Goal: Check status

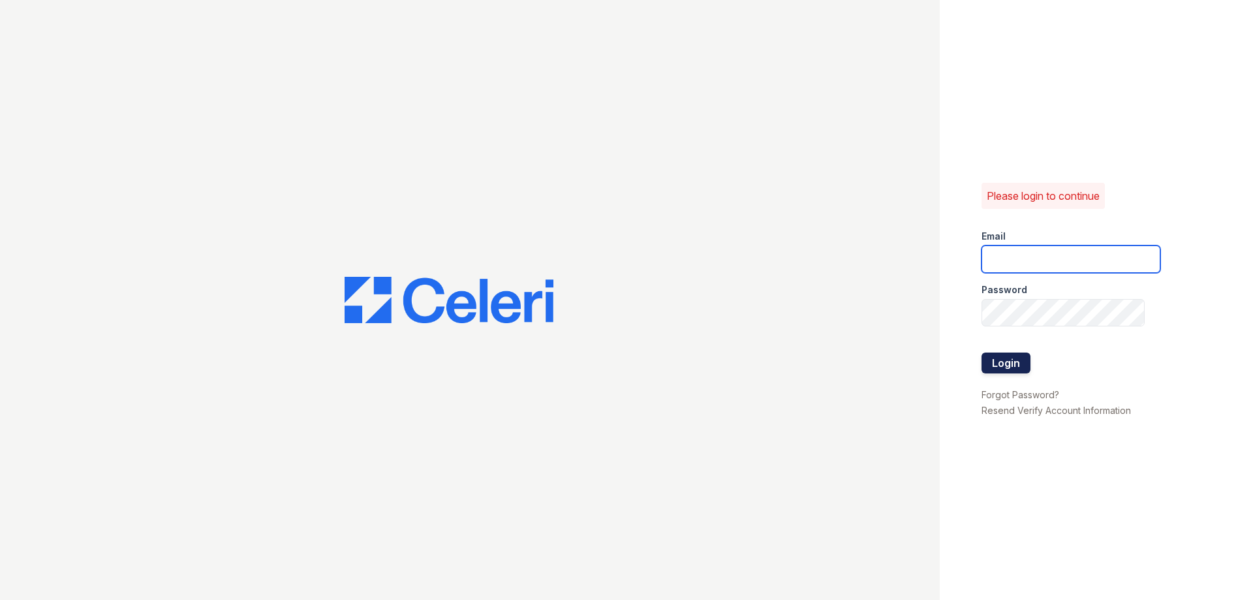
type input "avalon.pm@cafmanagement.com"
click at [1005, 360] on button "Login" at bounding box center [1006, 363] width 49 height 21
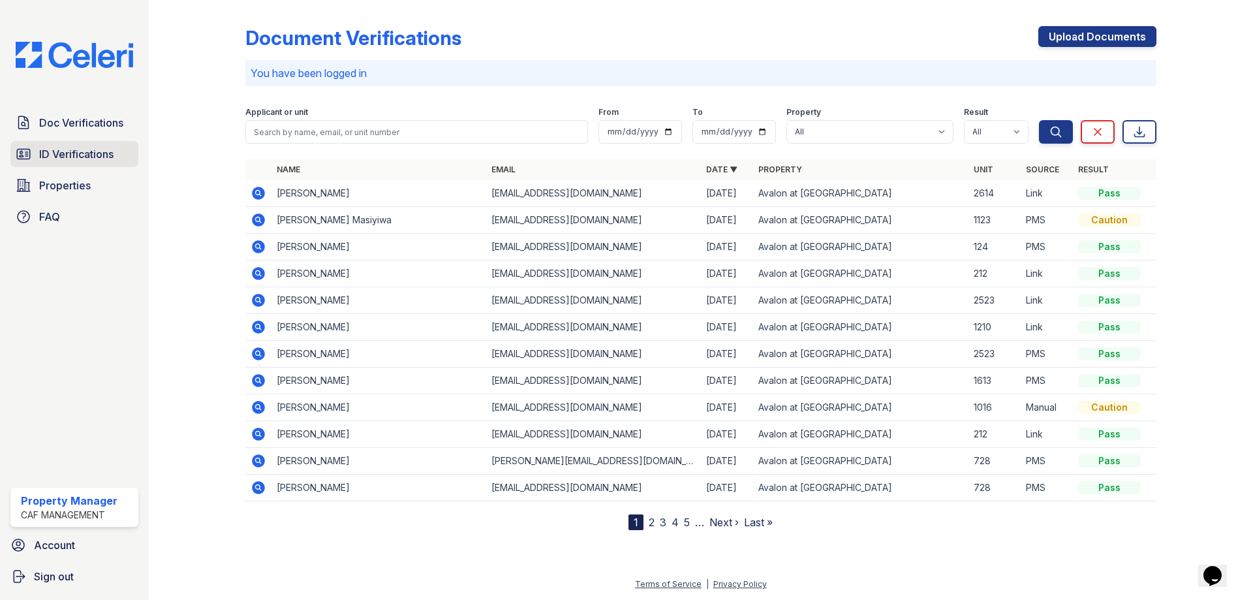
click at [90, 153] on span "ID Verifications" at bounding box center [76, 154] width 74 height 16
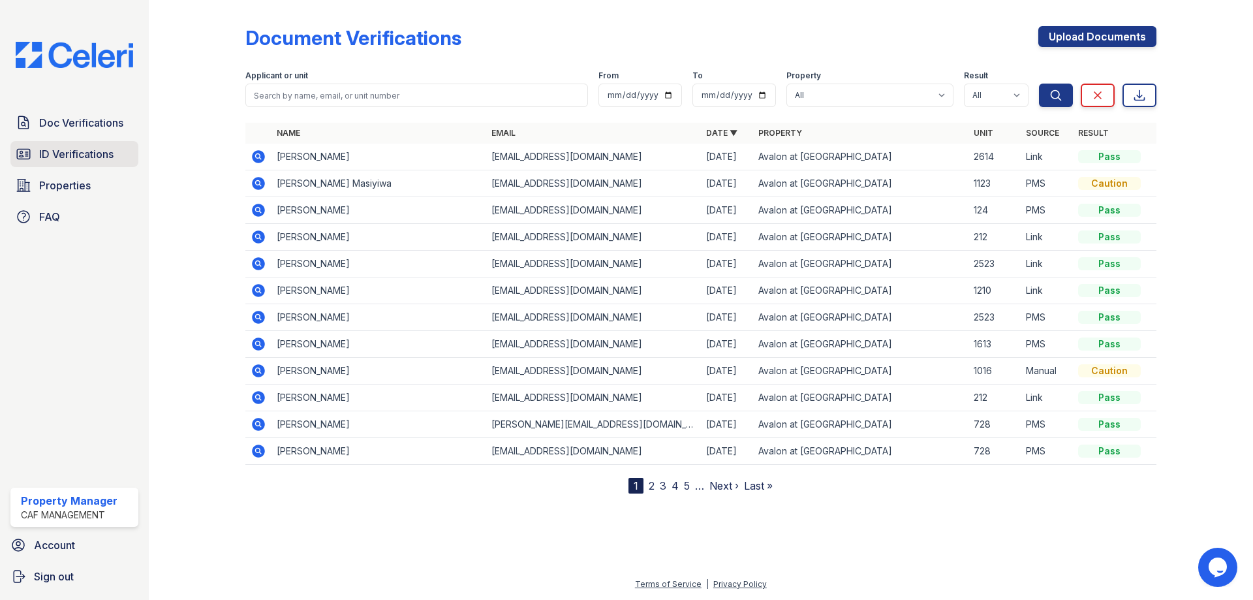
click at [80, 158] on span "ID Verifications" at bounding box center [76, 154] width 74 height 16
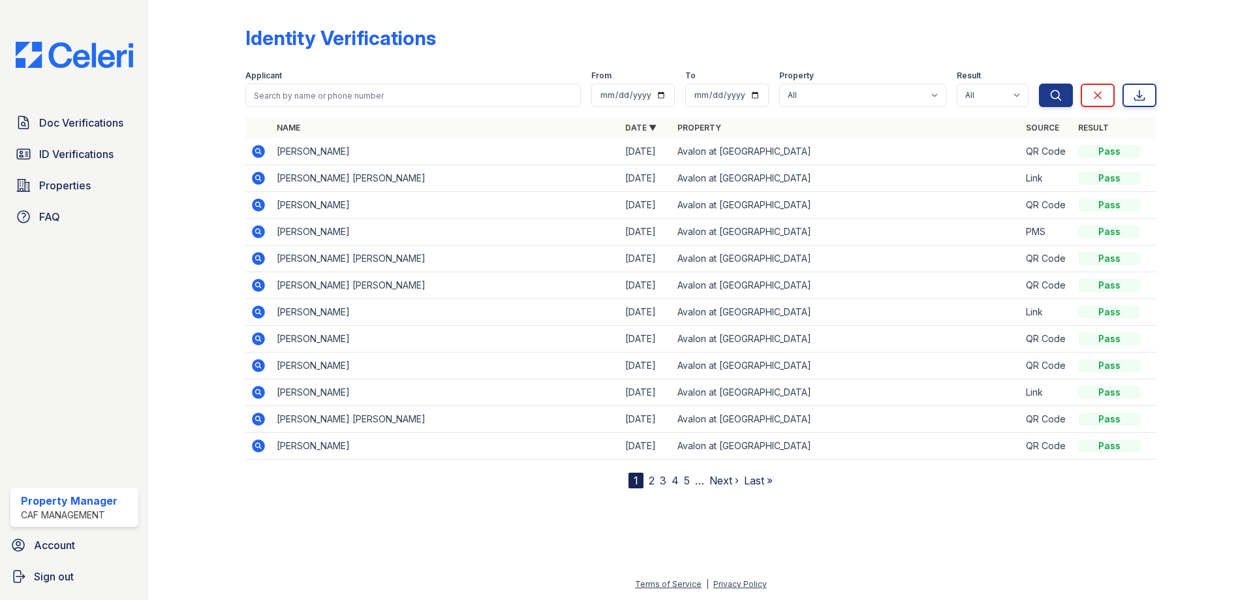
click at [255, 150] on icon at bounding box center [258, 151] width 13 height 13
